Goal: Task Accomplishment & Management: Manage account settings

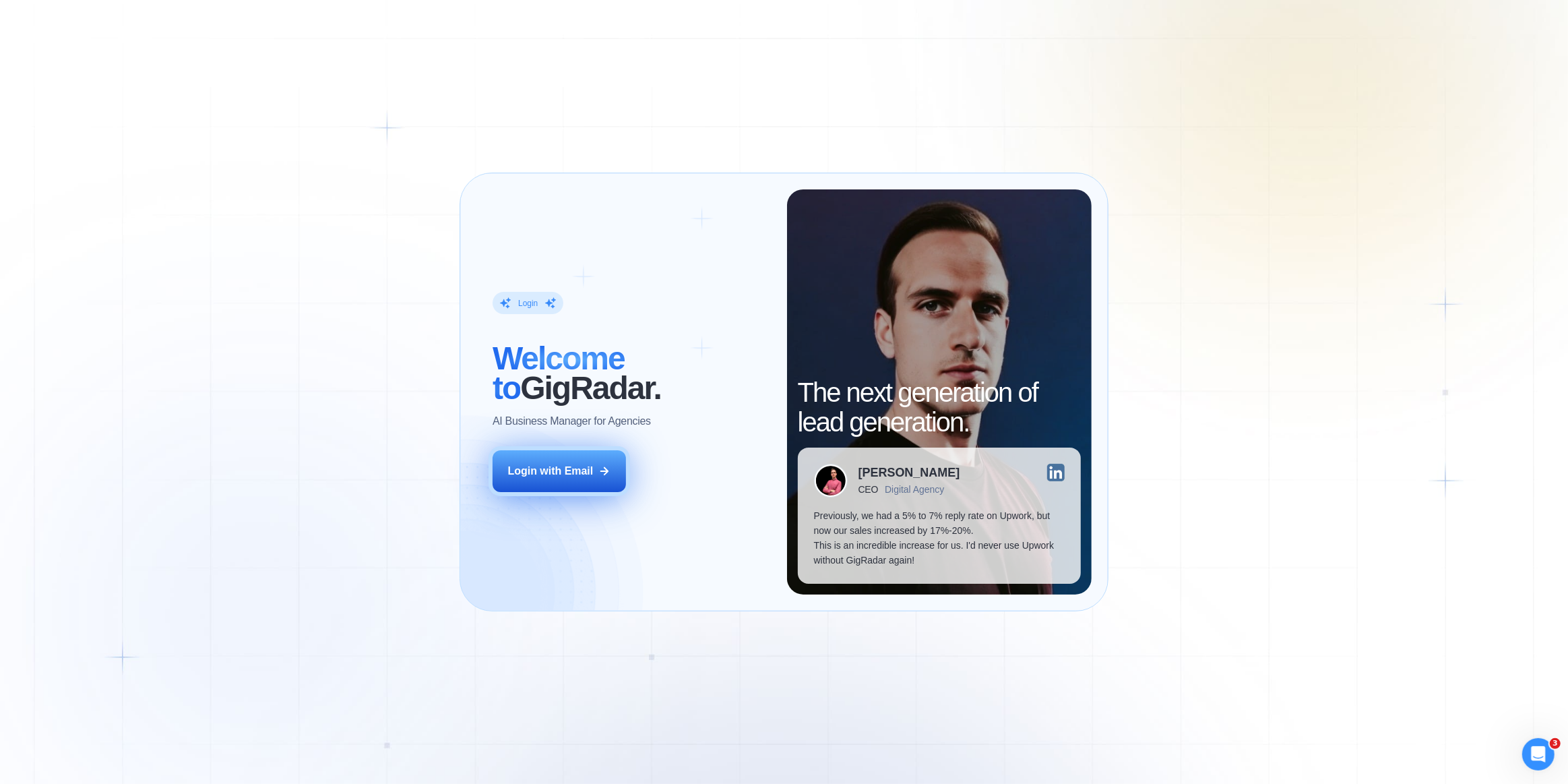
click at [562, 478] on button "Login with Email" at bounding box center [559, 471] width 133 height 42
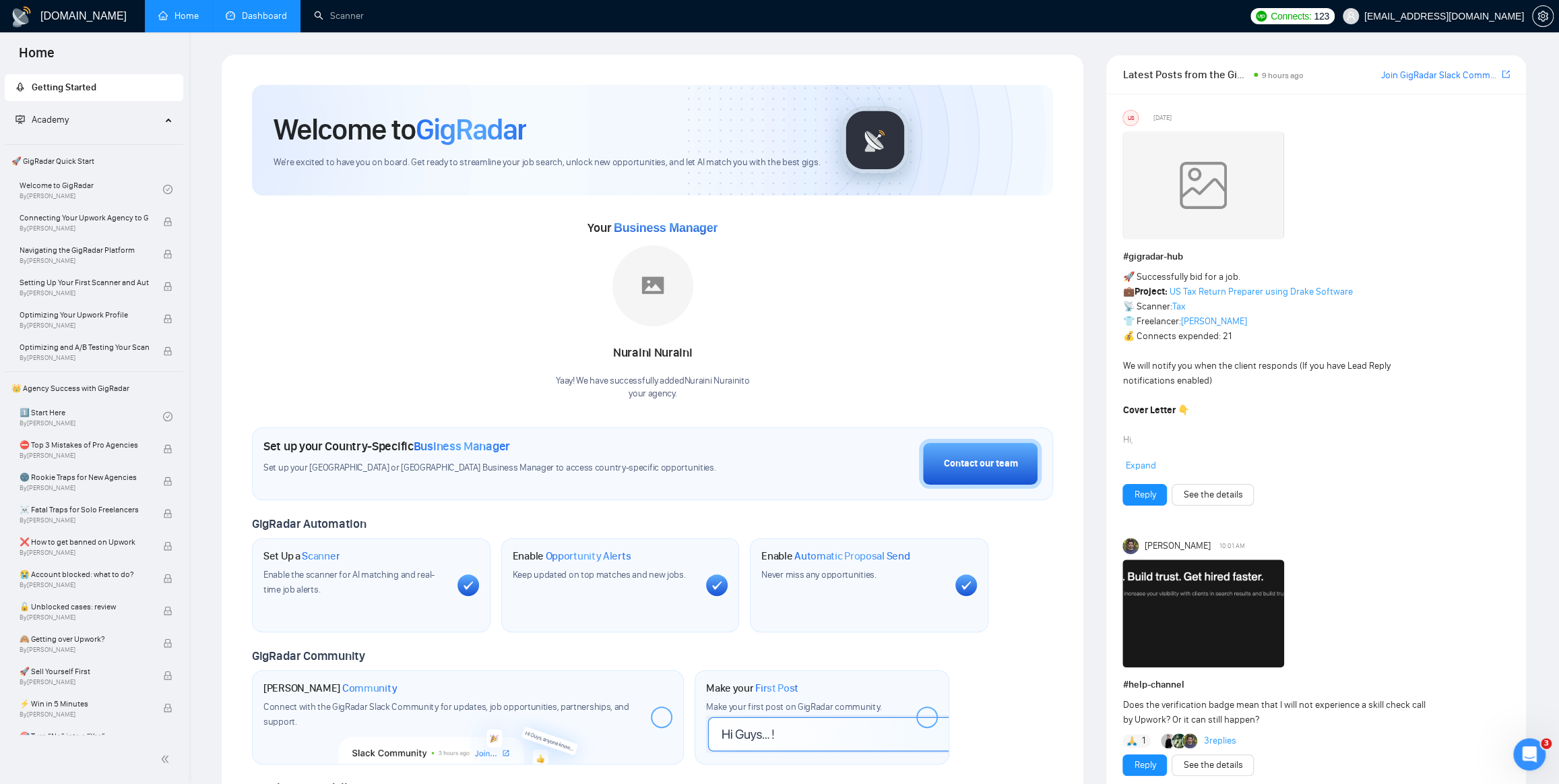
click at [264, 15] on link "Dashboard" at bounding box center [256, 16] width 61 height 12
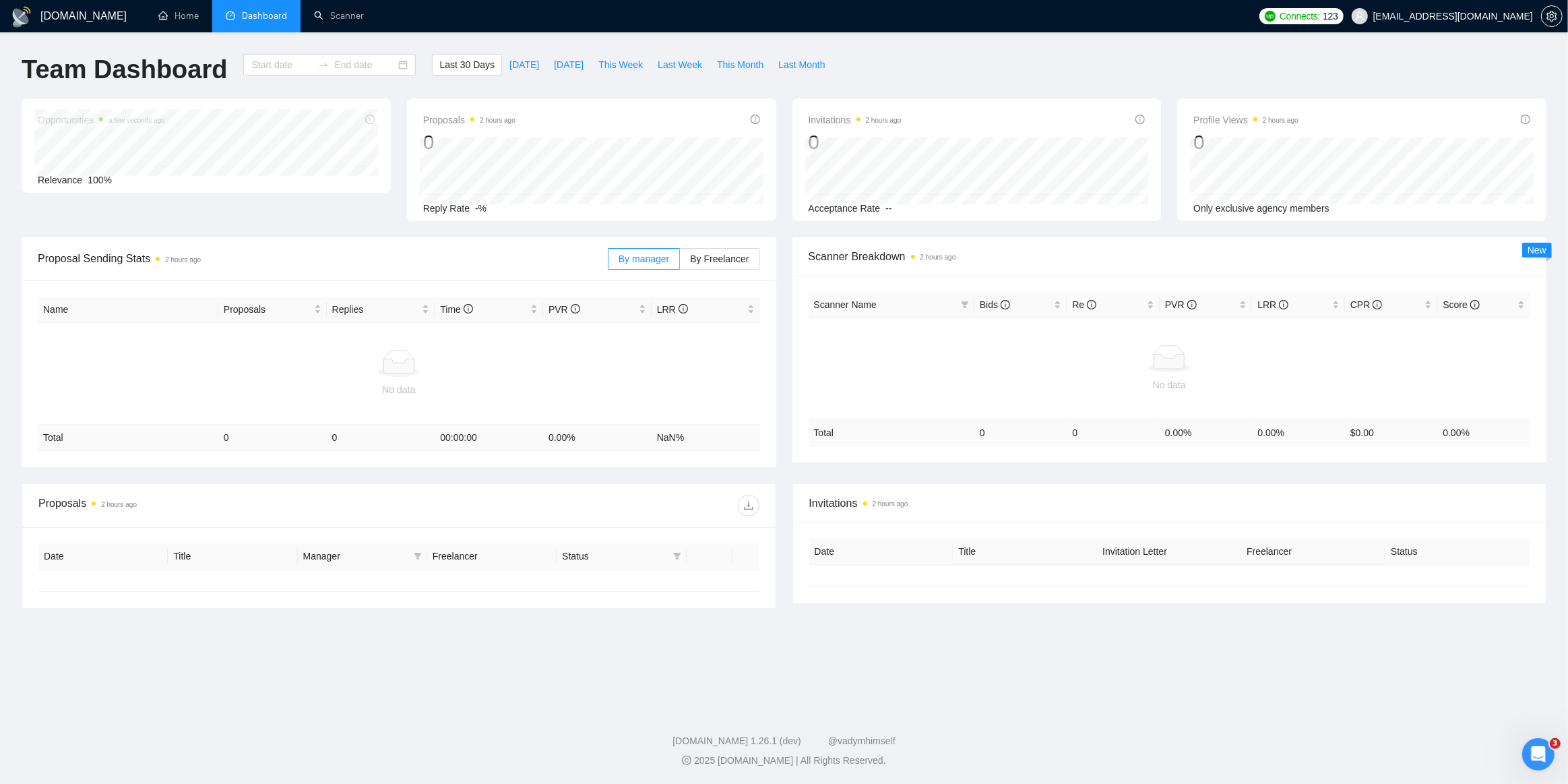
type input "[DATE]"
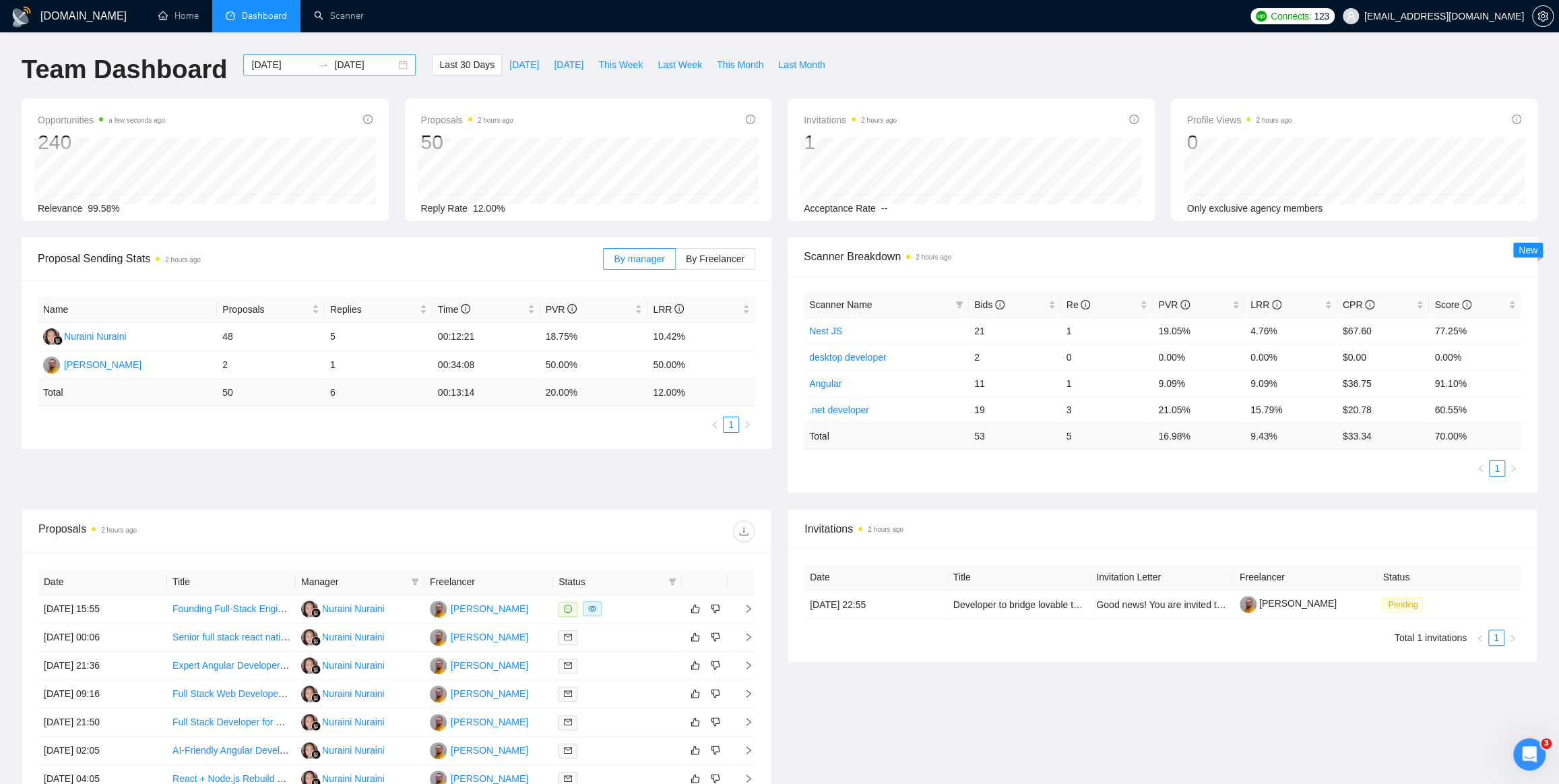
click at [391, 62] on div "[DATE] [DATE]" at bounding box center [329, 65] width 173 height 22
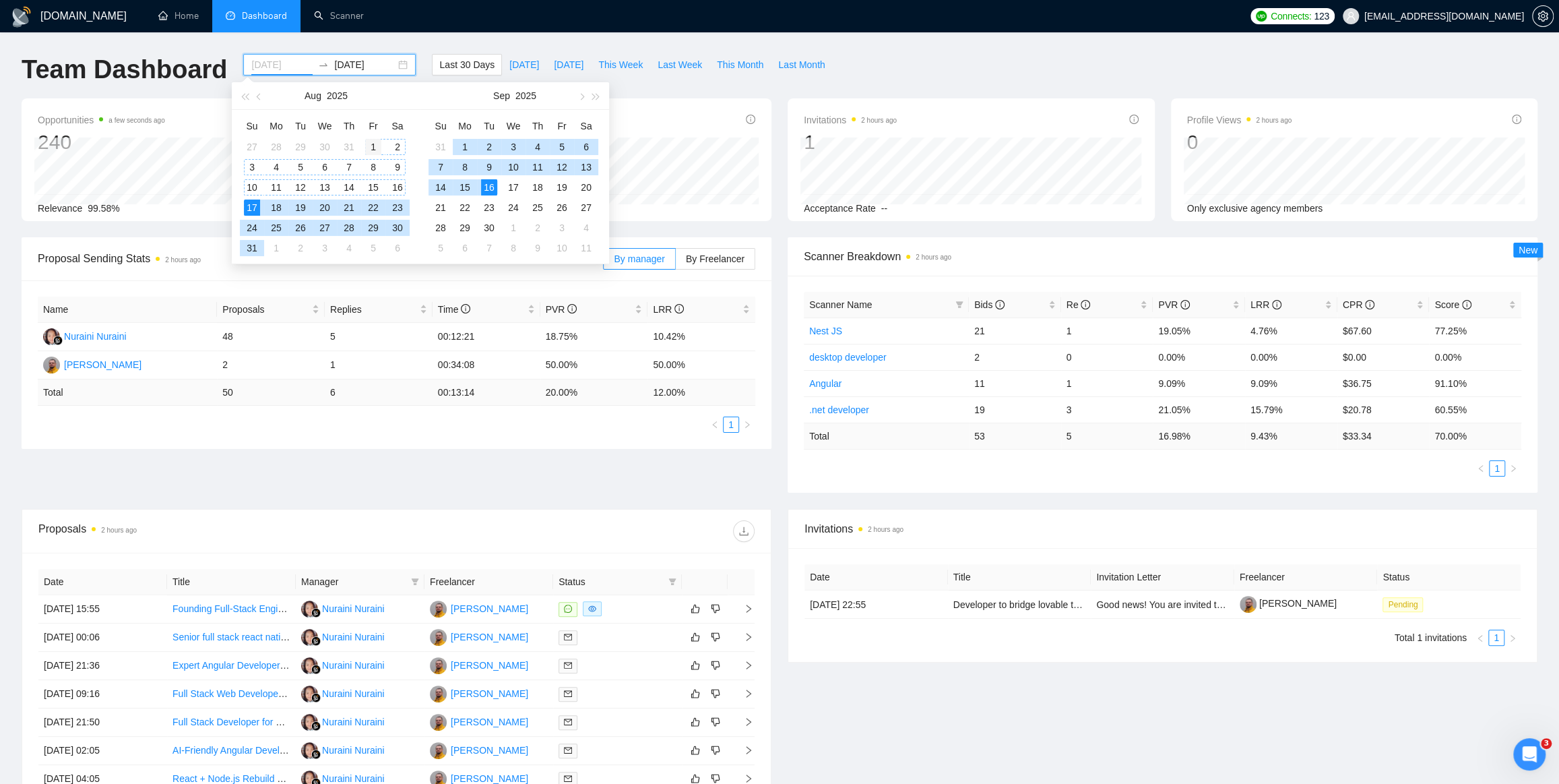
type input "[DATE]"
click at [371, 146] on div "1" at bounding box center [373, 147] width 16 height 16
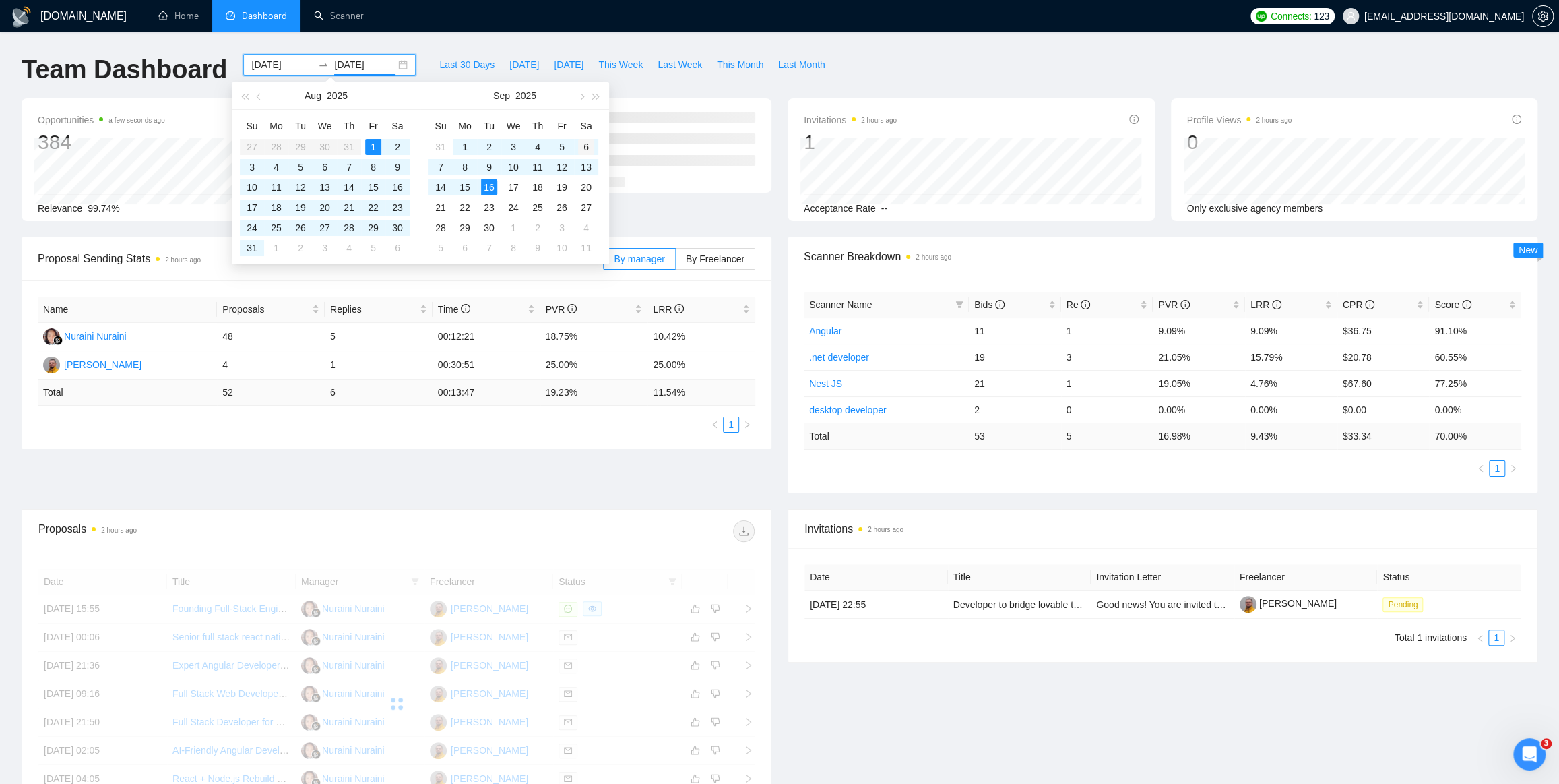
click at [928, 643] on ul "Total 1 invitations 1" at bounding box center [1162, 637] width 717 height 16
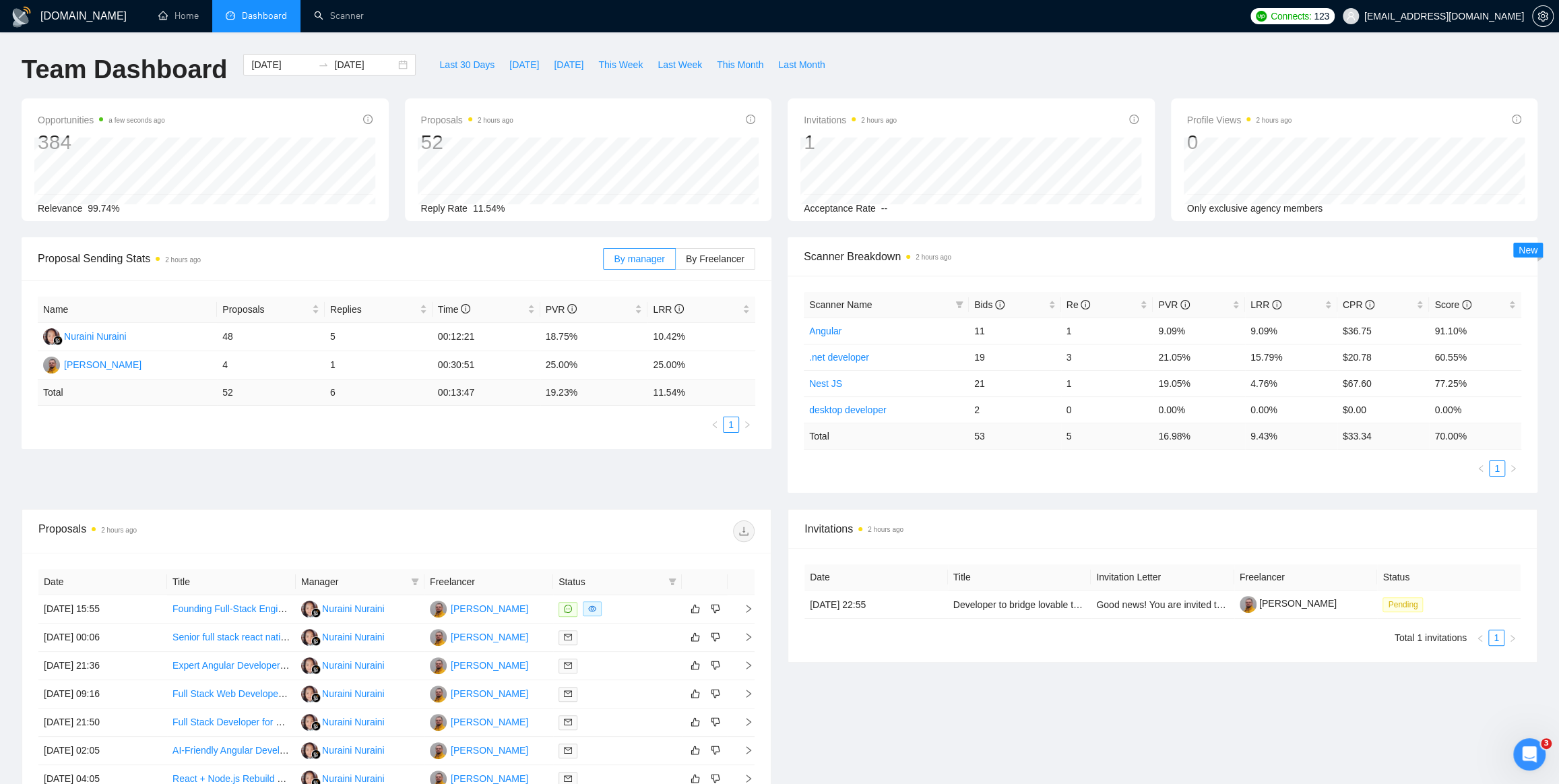
type input "[DATE]"
